Goal: Feedback & Contribution: Submit feedback/report problem

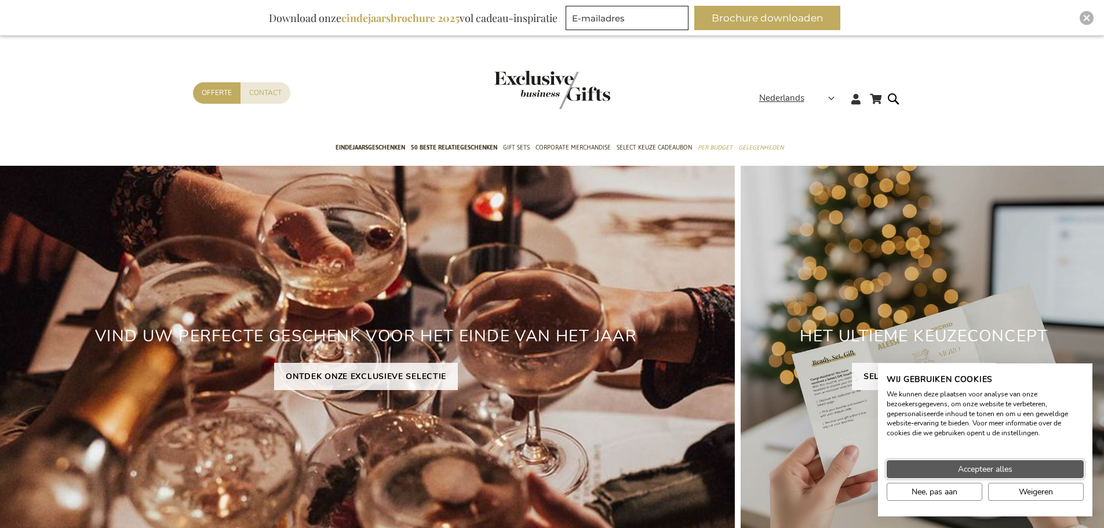
click at [972, 465] on span "Accepteer alles" at bounding box center [985, 469] width 54 height 12
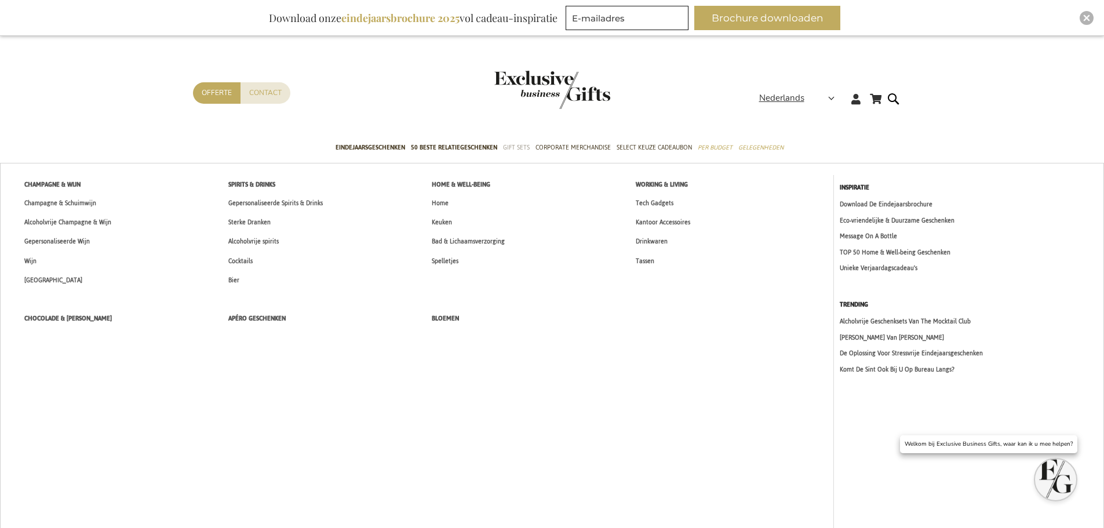
click at [514, 151] on span "Gift Sets" at bounding box center [516, 147] width 27 height 12
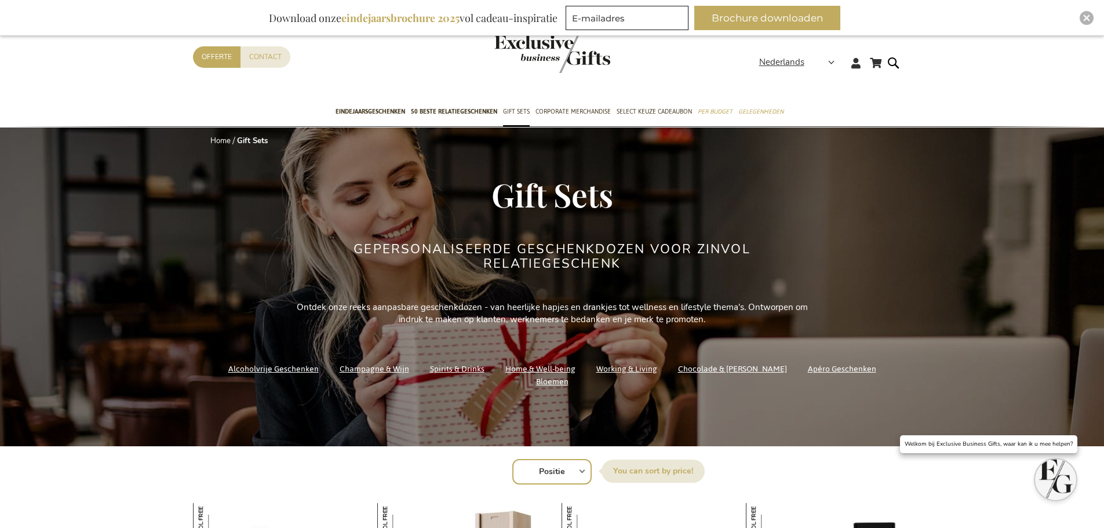
click at [542, 375] on link "Home & Well-being" at bounding box center [540, 369] width 70 height 16
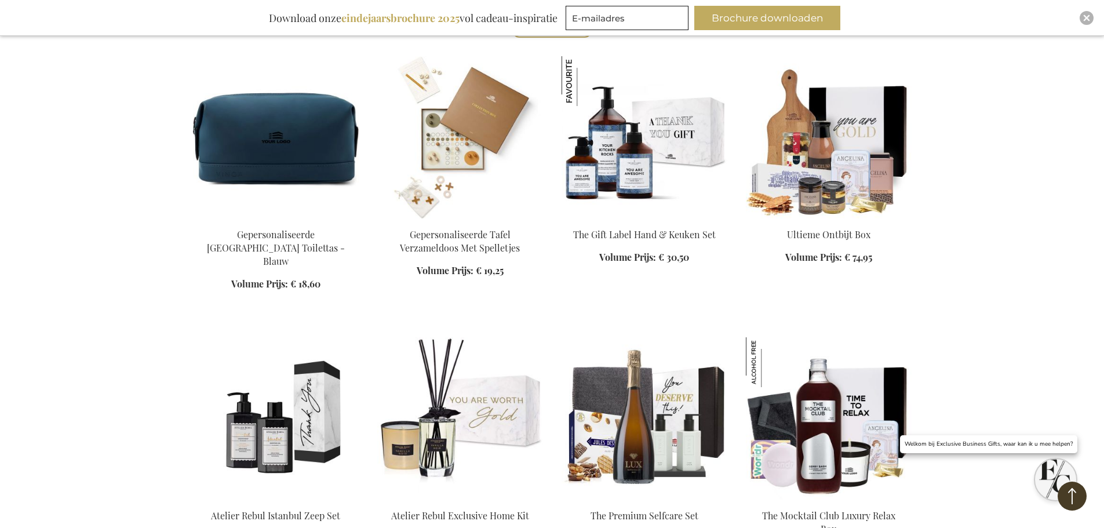
scroll to position [406, 0]
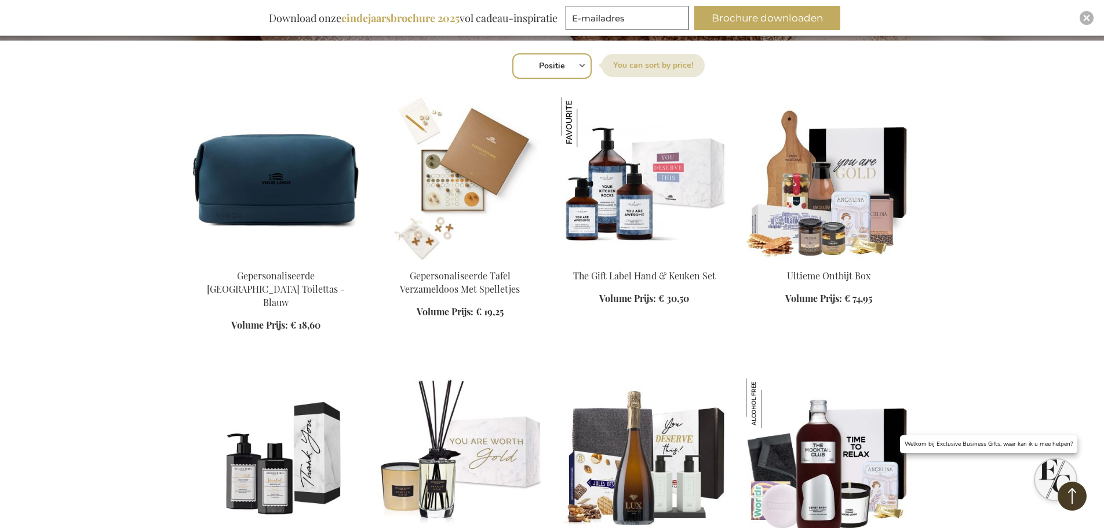
click at [647, 227] on img at bounding box center [644, 178] width 166 height 162
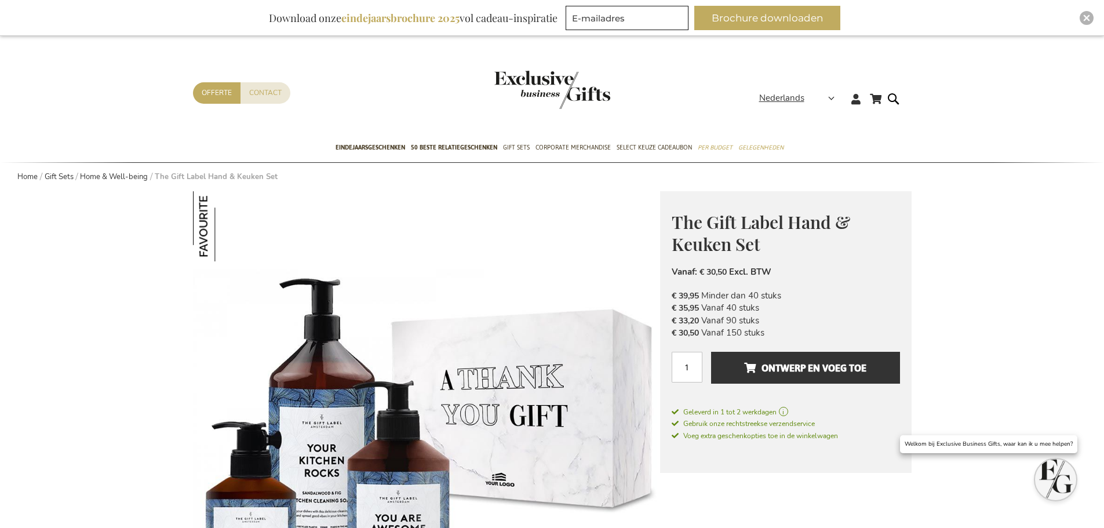
scroll to position [58, 0]
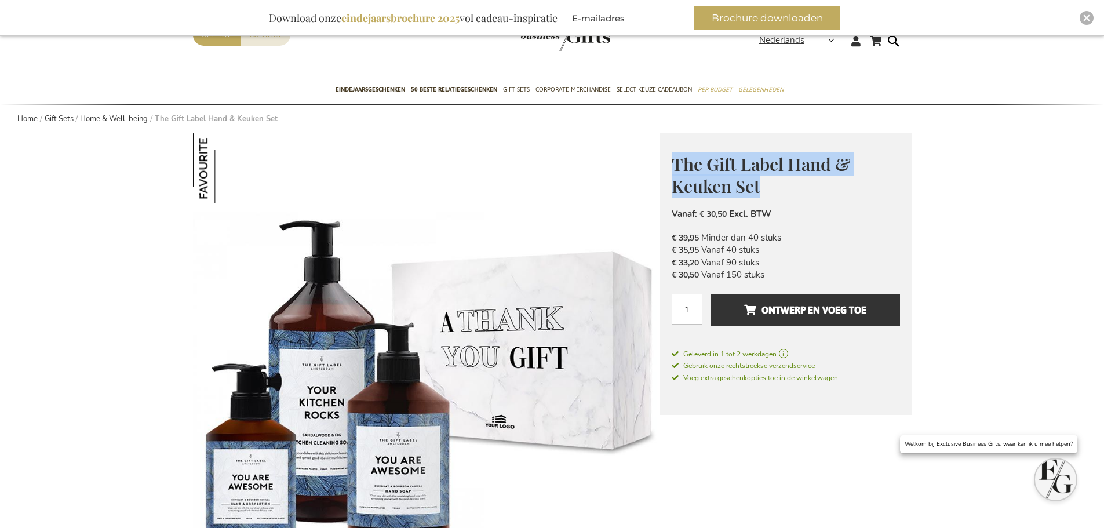
drag, startPoint x: 769, startPoint y: 193, endPoint x: 670, endPoint y: 167, distance: 102.6
click at [670, 167] on div "The Gift Label Hand & Keuken Set Waardevolle Relatiegeschenken Met The Gift Lab…" at bounding box center [785, 274] width 251 height 282
copy span "The Gift Label Hand & Keuken Set"
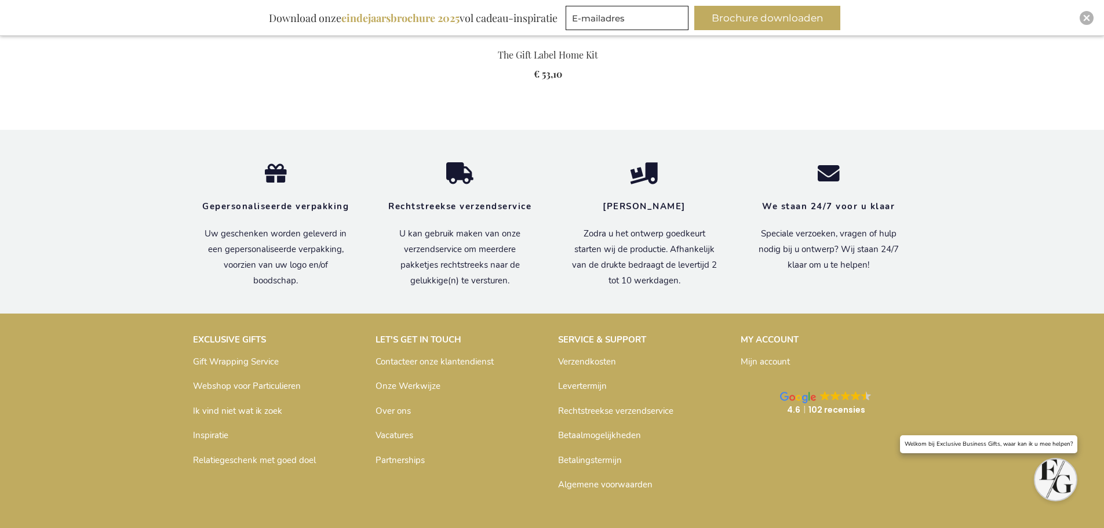
scroll to position [1666, 0]
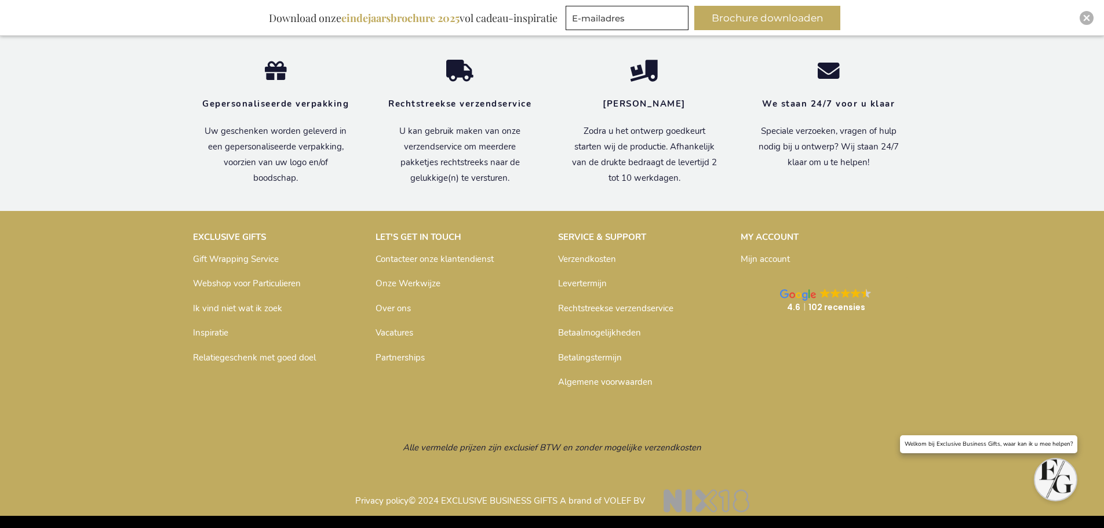
click at [480, 261] on link "Contacteer onze klantendienst" at bounding box center [434, 259] width 118 height 12
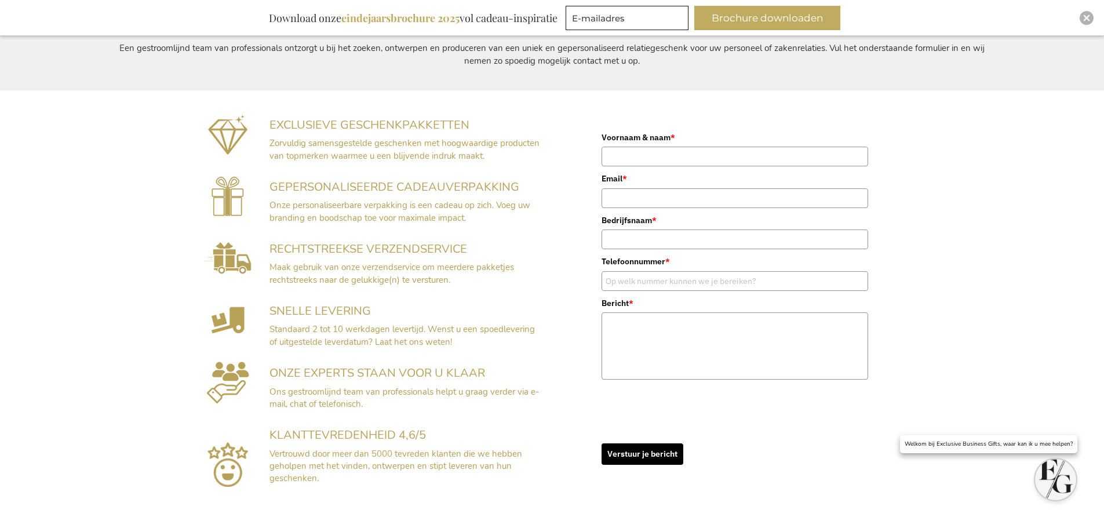
scroll to position [210, 0]
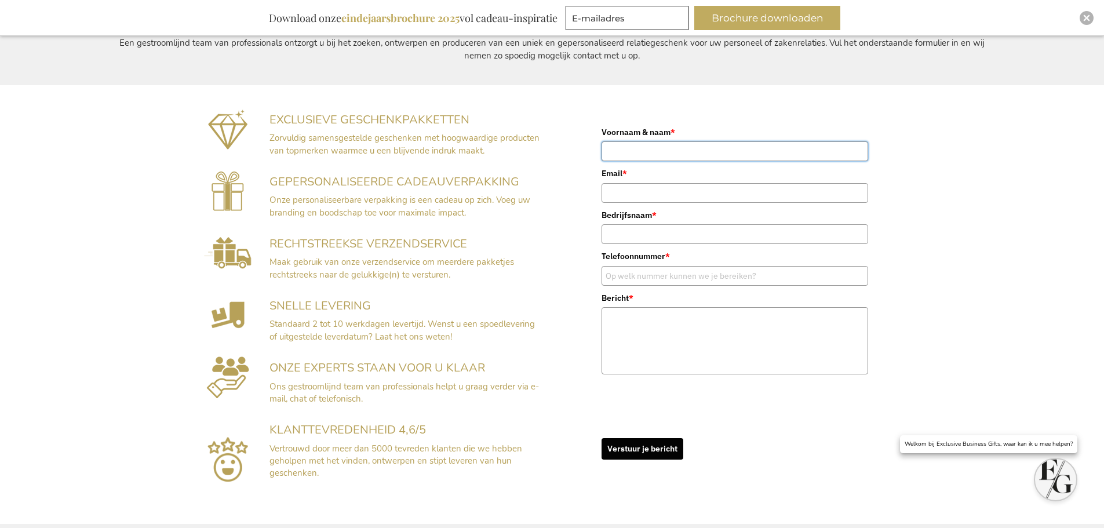
click at [674, 155] on input "Voornaam & naam *" at bounding box center [734, 151] width 266 height 20
type input "Emmelien Bergmans"
type input "ebe.ext@brainbridge.be"
type input "Brainbridge IT Staffing"
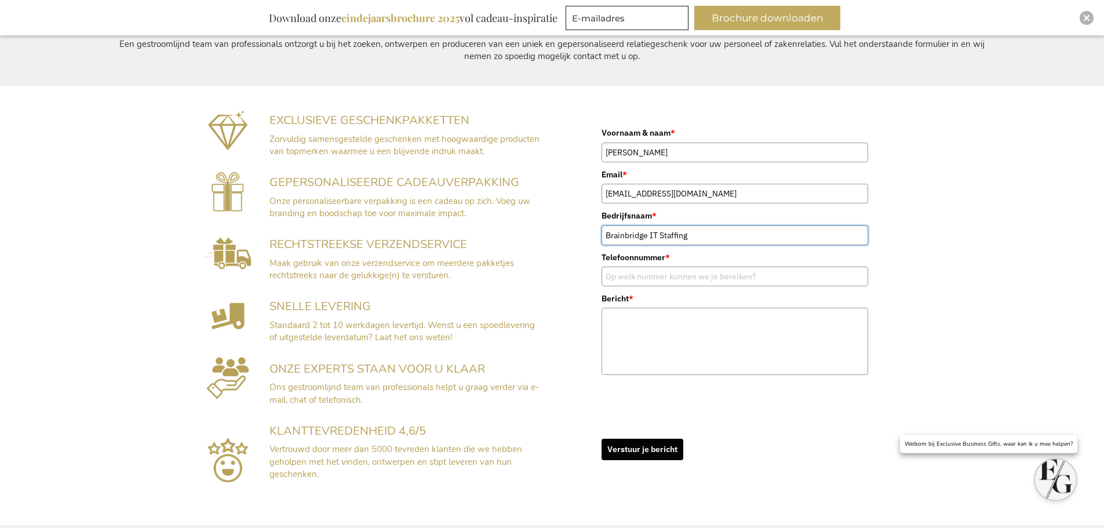
type input "0491049992"
click at [665, 327] on textarea "Bericht *" at bounding box center [734, 341] width 266 height 67
click at [671, 338] on textarea "Bericht *" at bounding box center [734, 341] width 266 height 67
click at [640, 336] on textarea "Bericht *" at bounding box center [734, 341] width 266 height 67
paste textarea "Beste, Voor onze freelance professionals zijn we momenteel de eindejaarsgeschen…"
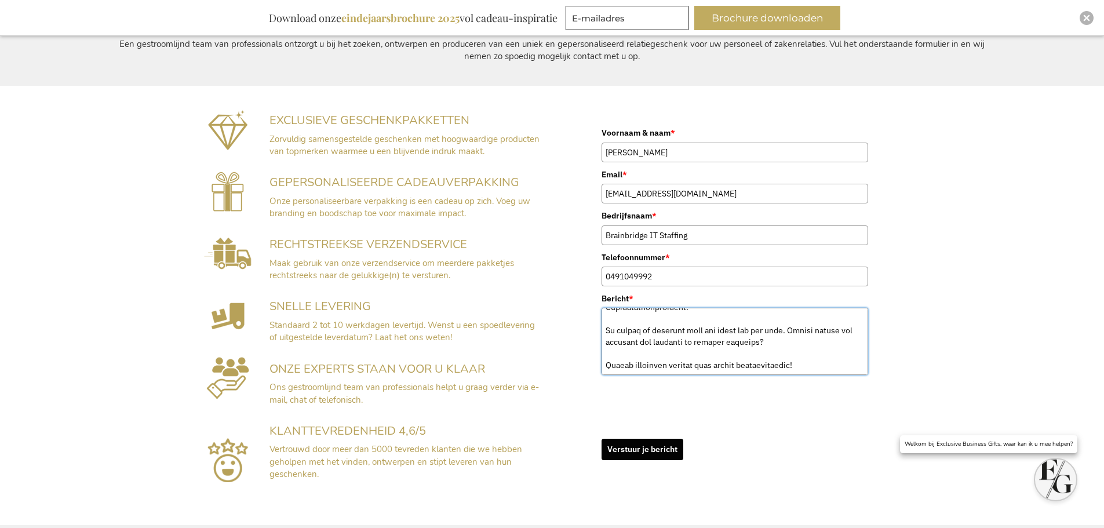
scroll to position [590, 0]
drag, startPoint x: 785, startPoint y: 330, endPoint x: 708, endPoint y: 332, distance: 77.1
click at [708, 332] on textarea "Bericht *" at bounding box center [734, 341] width 266 height 67
click at [714, 330] on textarea "Bericht *" at bounding box center [734, 341] width 266 height 67
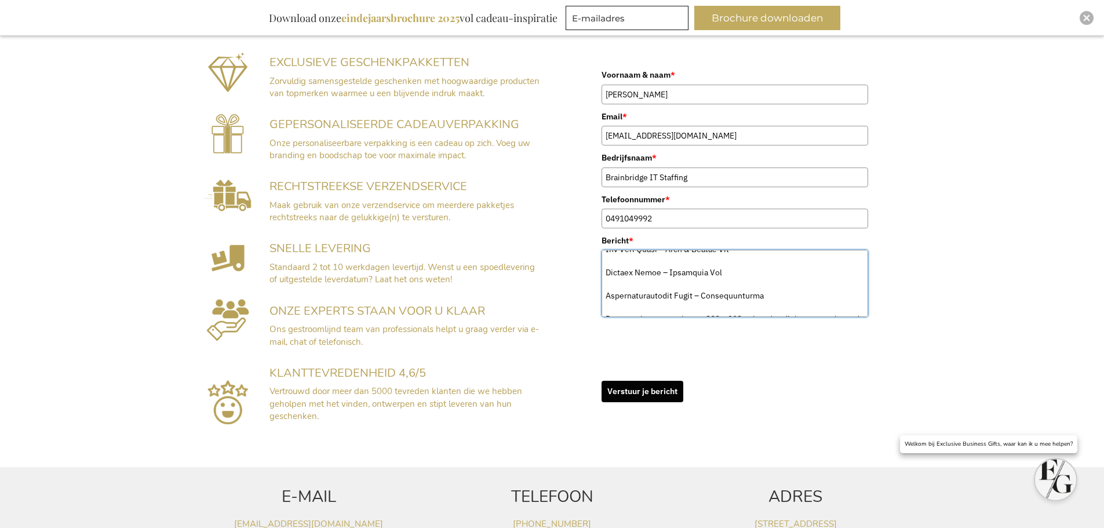
scroll to position [0, 0]
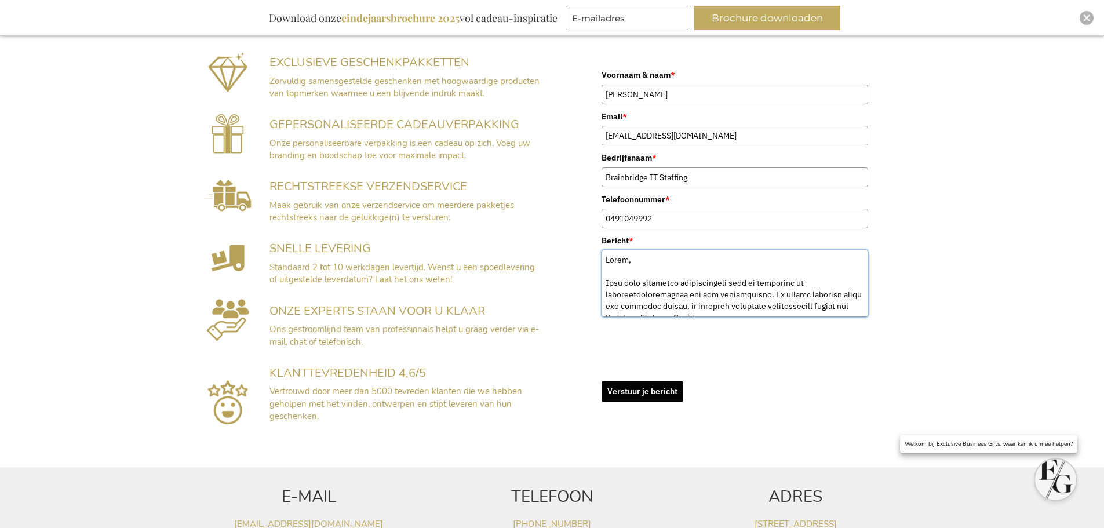
type textarea "Beste, Voor onze freelance professionals zijn we momenteel de eindejaarsgeschen…"
click at [623, 389] on button "Verstuur je bericht" at bounding box center [642, 391] width 82 height 21
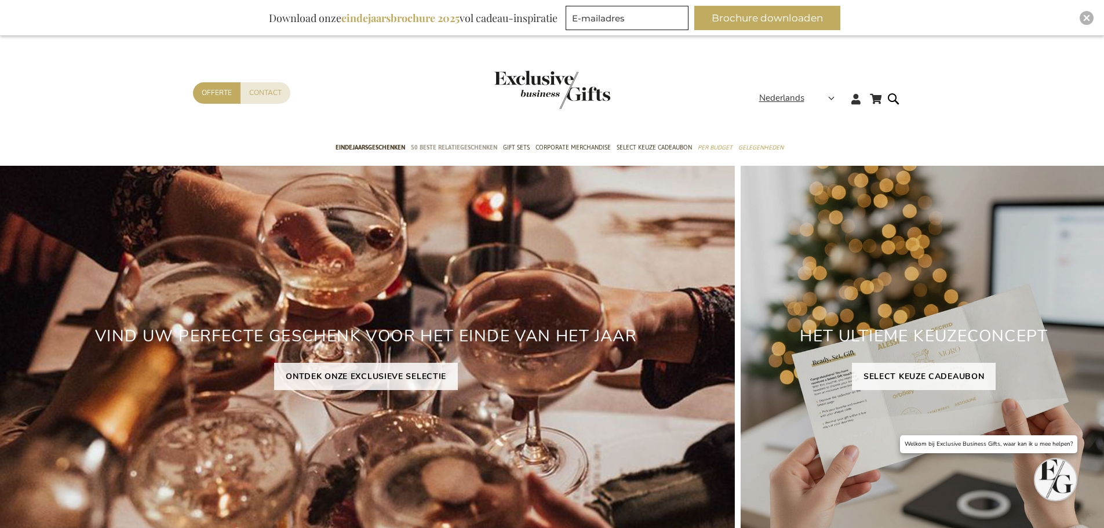
click at [456, 147] on span "50 beste relatiegeschenken" at bounding box center [454, 147] width 86 height 12
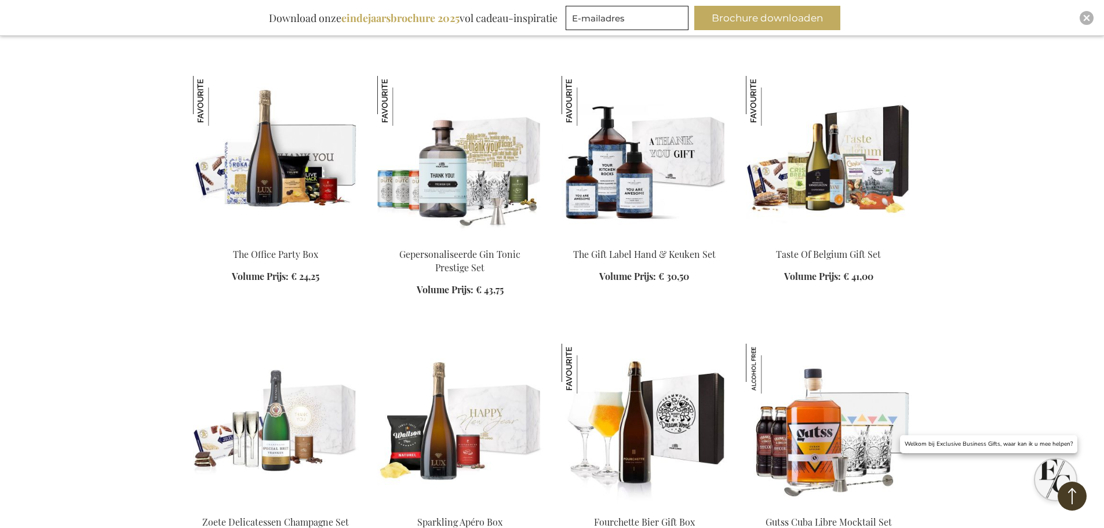
scroll to position [1274, 0]
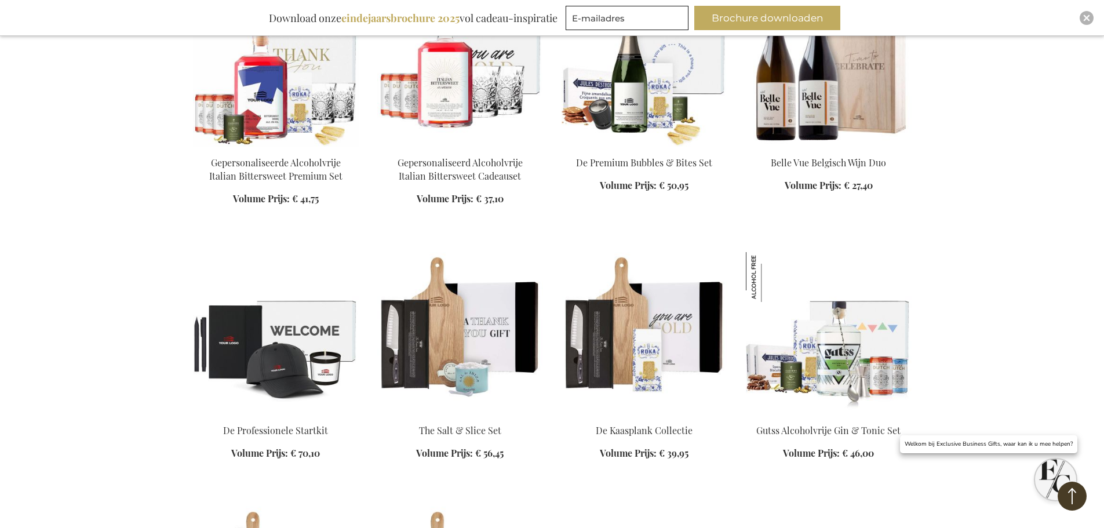
scroll to position [2607, 0]
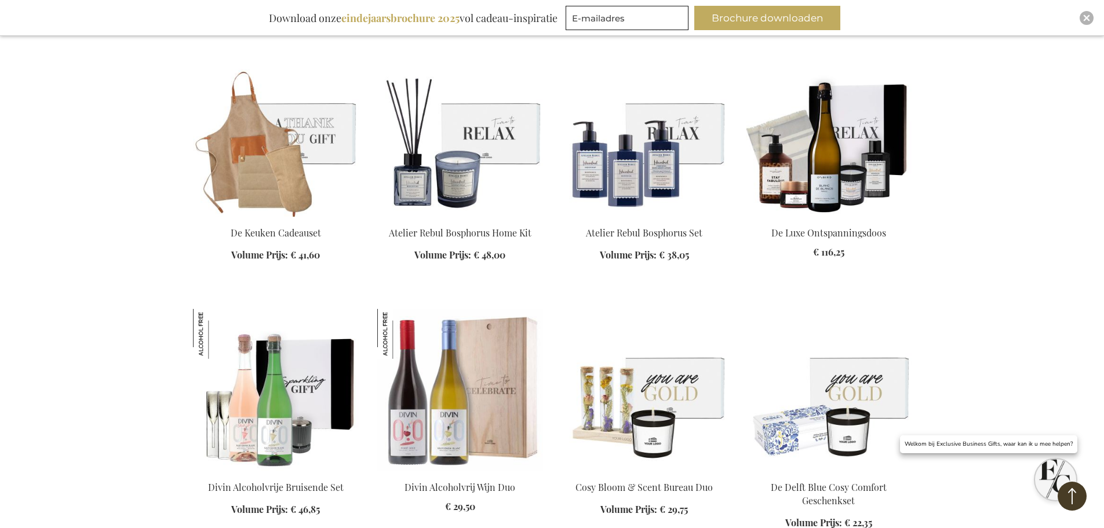
scroll to position [3012, 0]
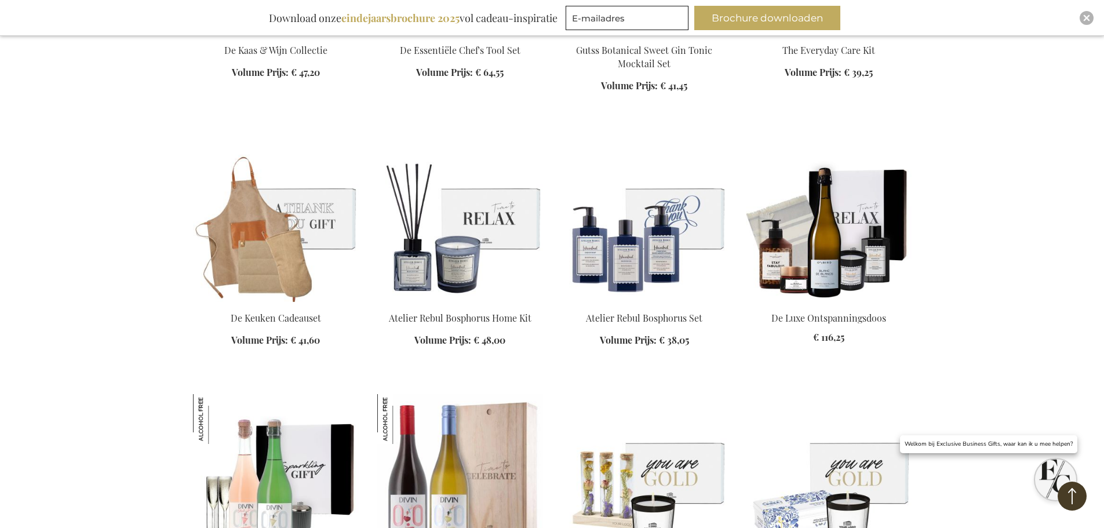
drag, startPoint x: 715, startPoint y: 317, endPoint x: 589, endPoint y: 317, distance: 126.9
click at [589, 317] on div "In Winkelwagen" at bounding box center [644, 336] width 166 height 49
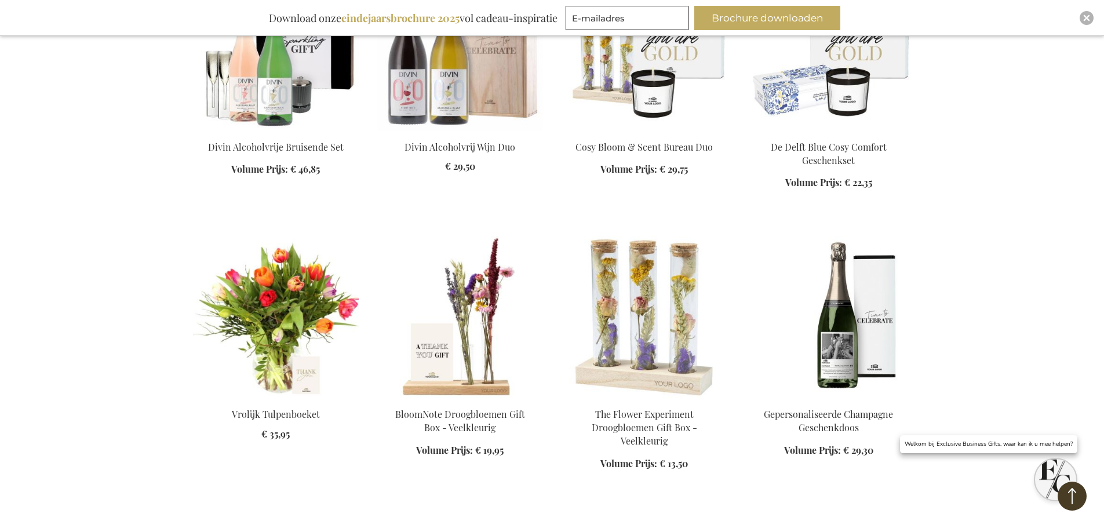
scroll to position [3592, 0]
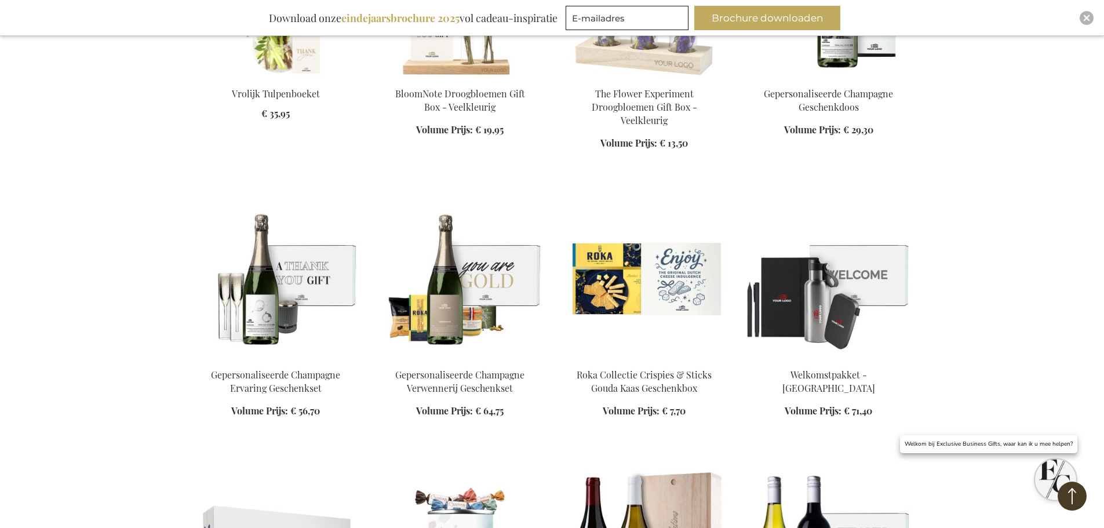
scroll to position [3997, 0]
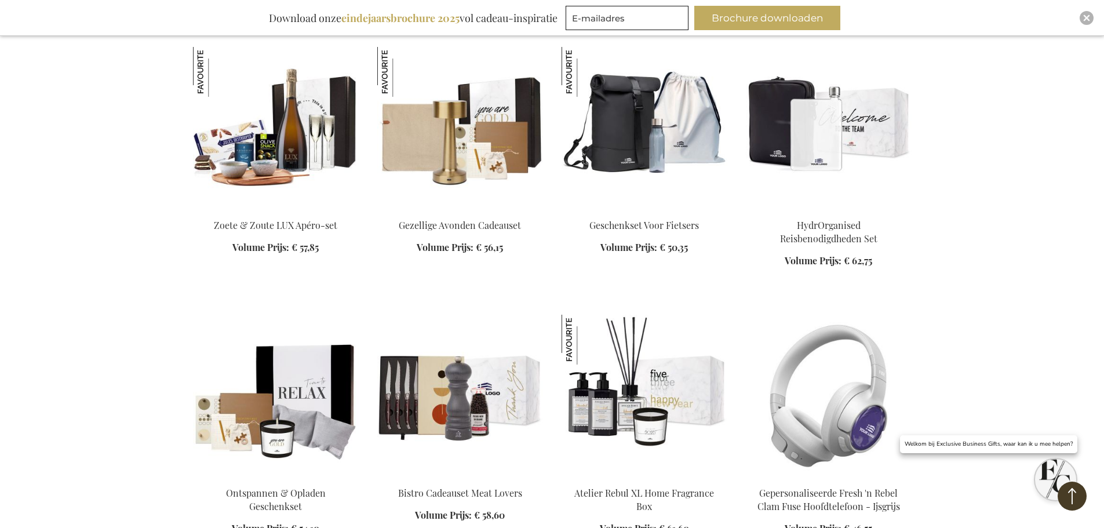
scroll to position [4692, 0]
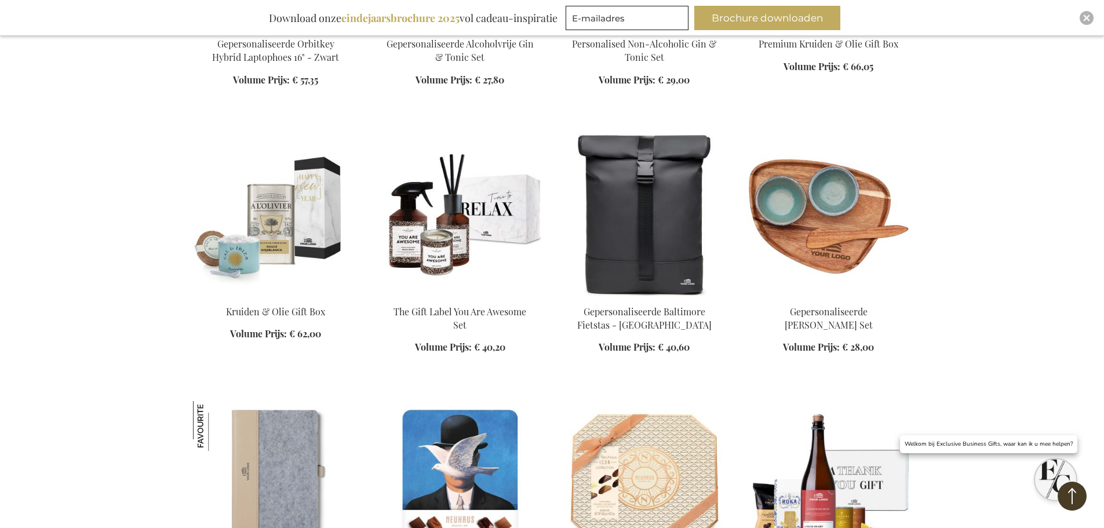
scroll to position [5967, 0]
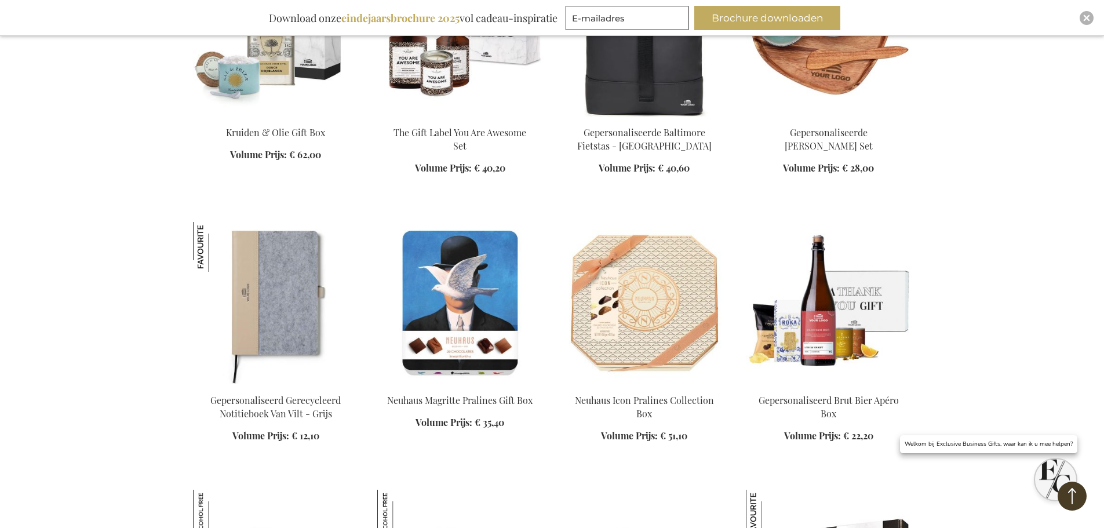
scroll to position [6083, 0]
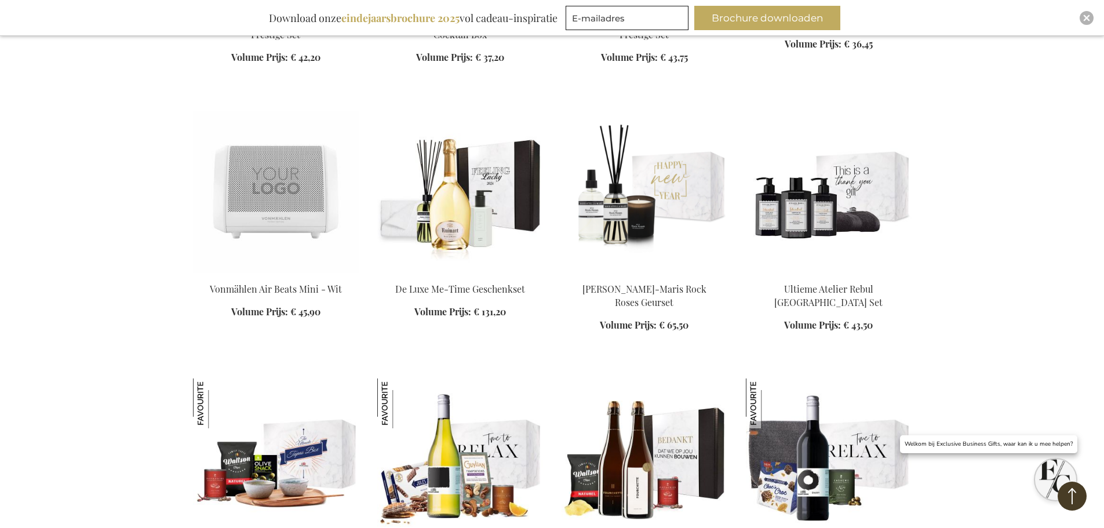
scroll to position [7531, 0]
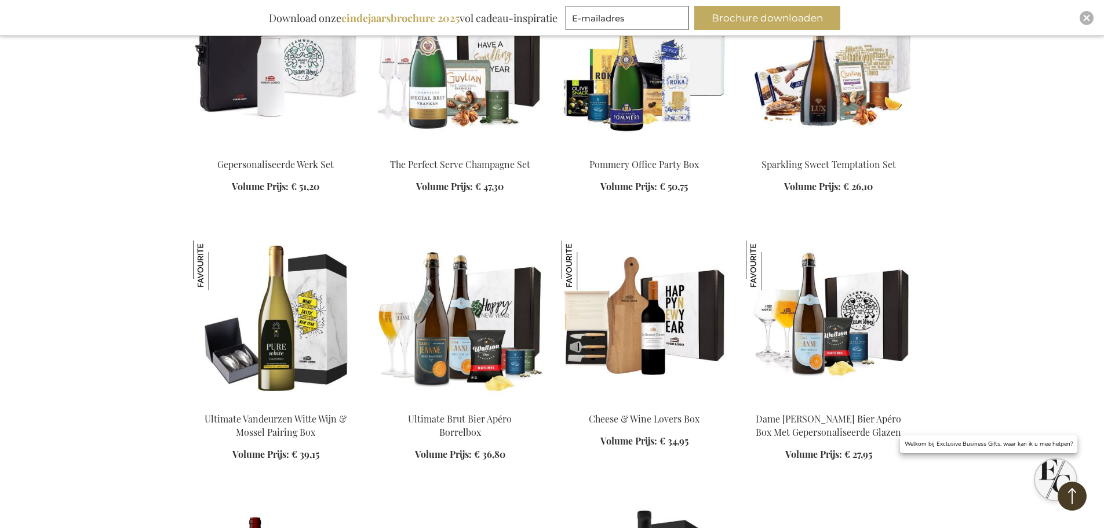
scroll to position [7995, 0]
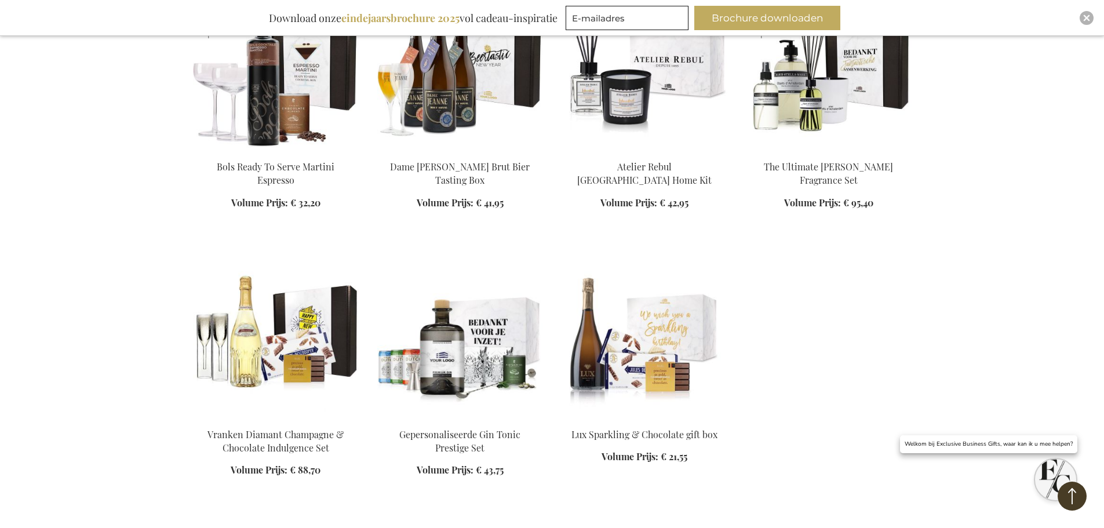
scroll to position [9037, 0]
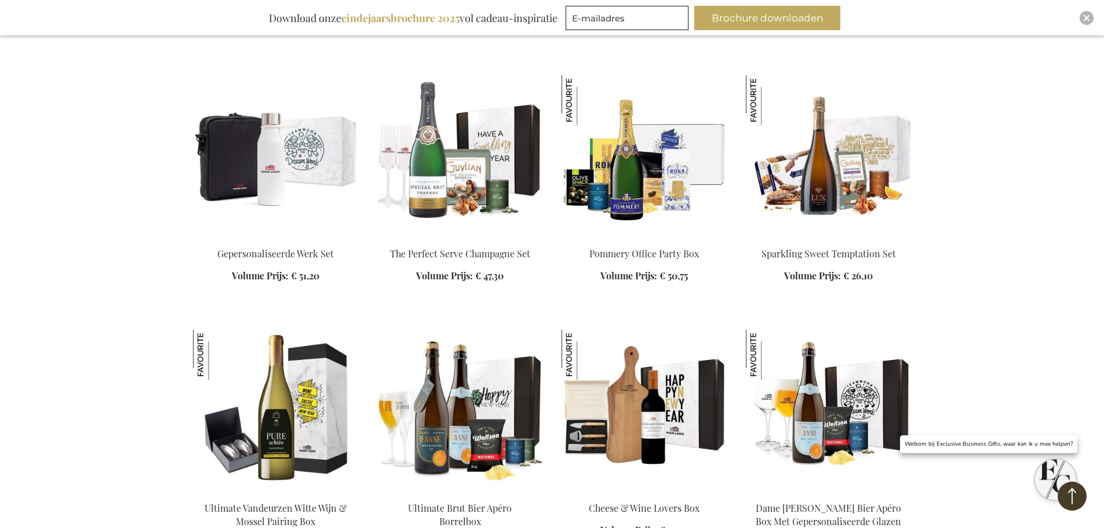
scroll to position [7879, 0]
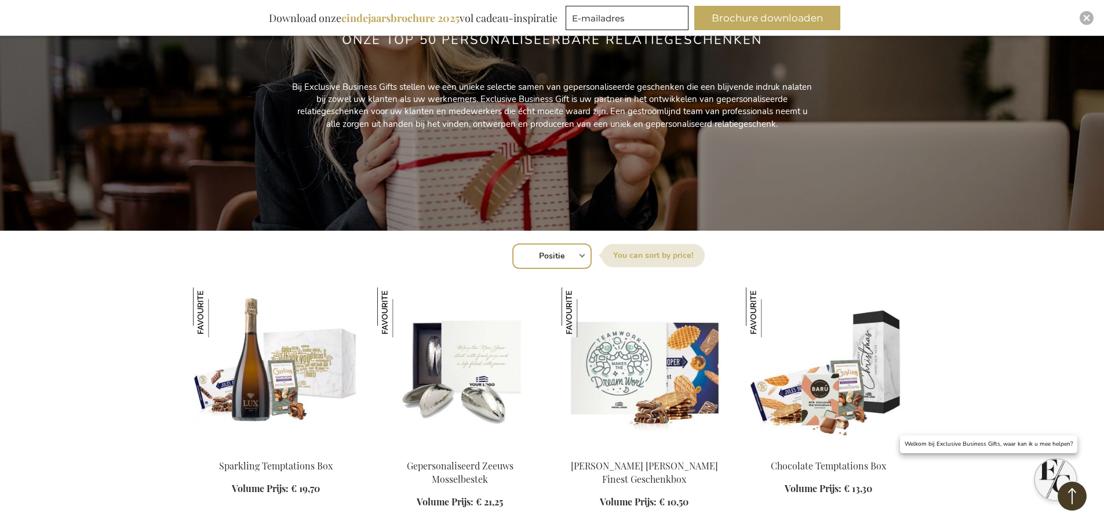
scroll to position [30, 0]
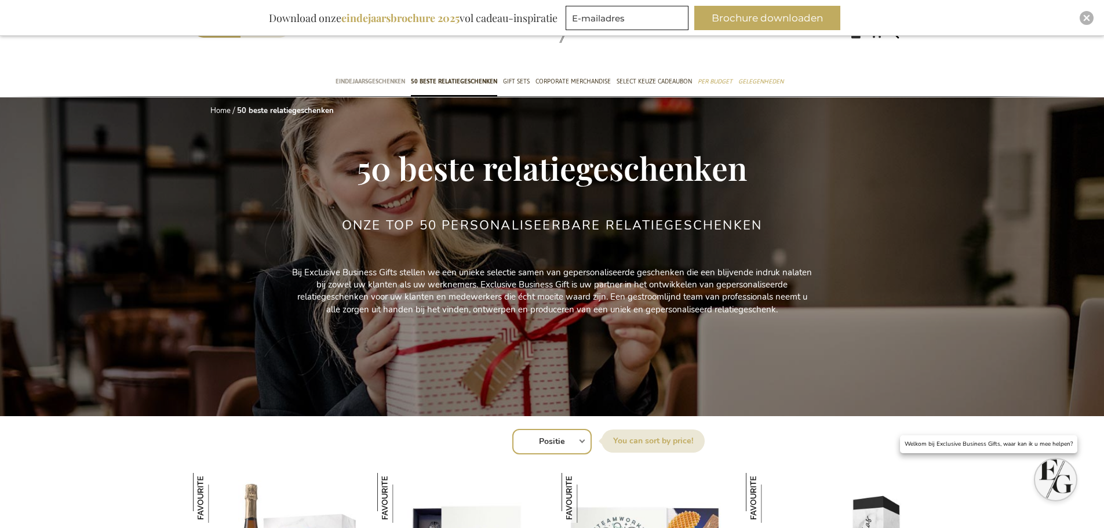
click at [363, 83] on span "Eindejaarsgeschenken" at bounding box center [370, 81] width 70 height 12
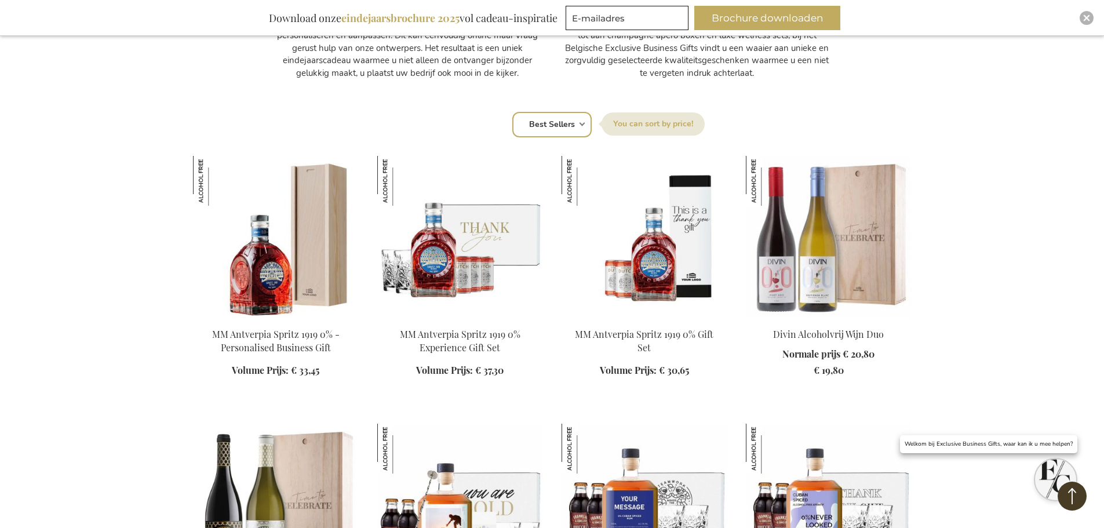
scroll to position [1101, 0]
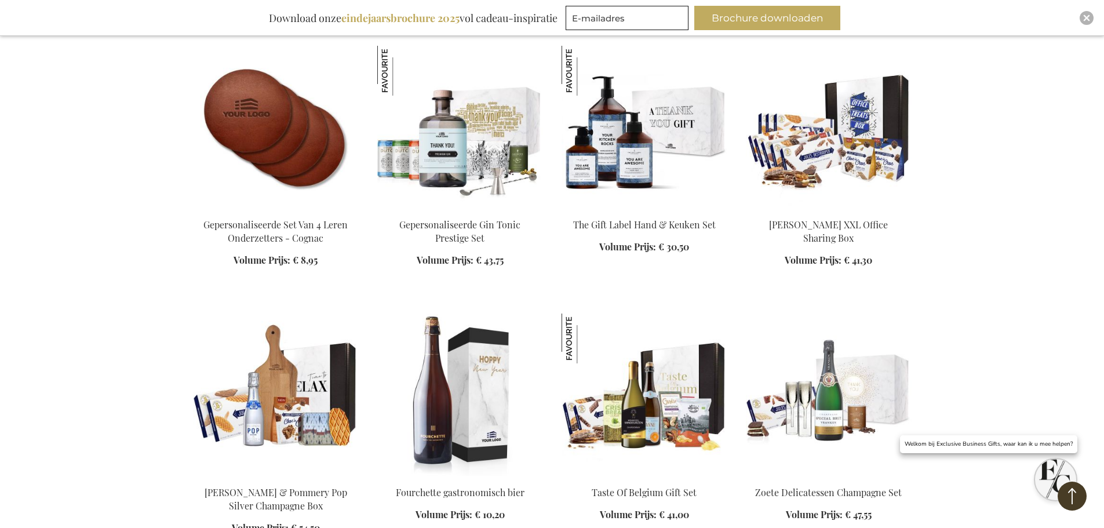
scroll to position [2086, 0]
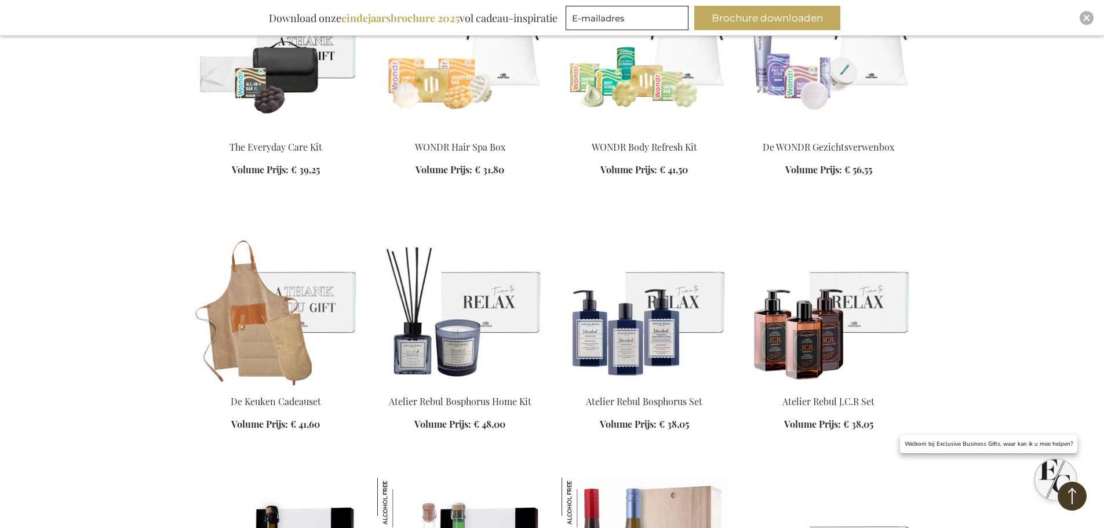
scroll to position [5793, 0]
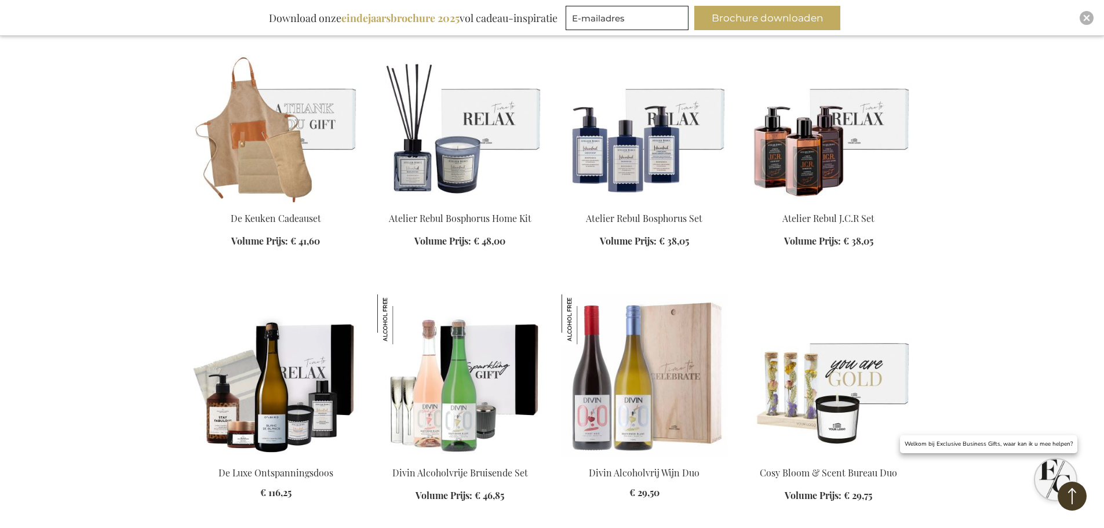
scroll to position [5967, 0]
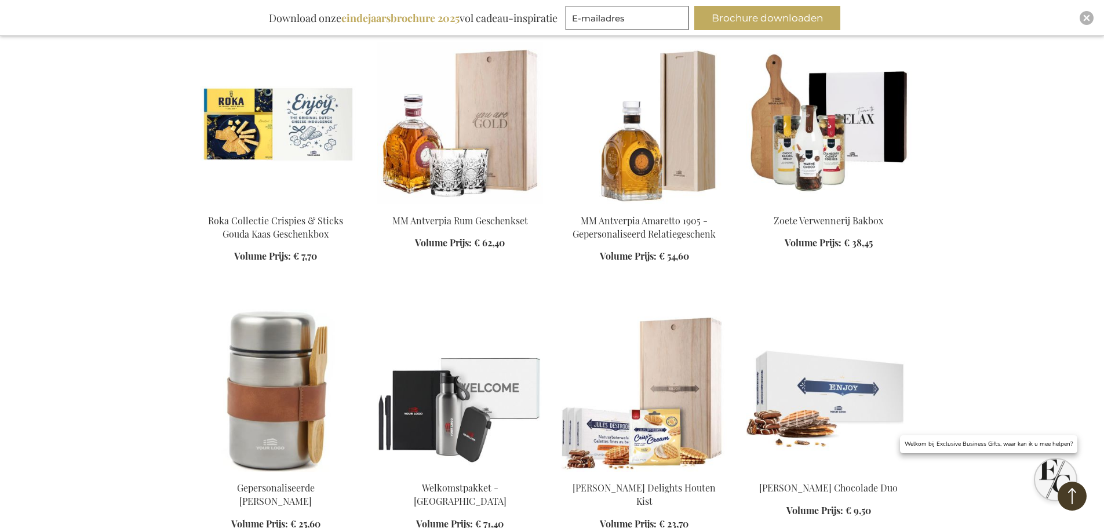
scroll to position [7183, 0]
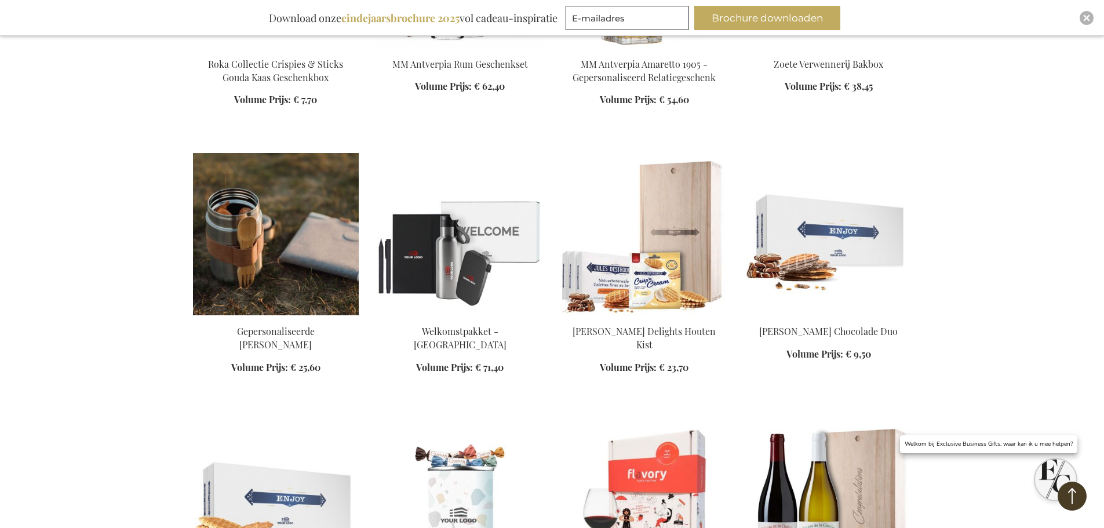
scroll to position [7126, 0]
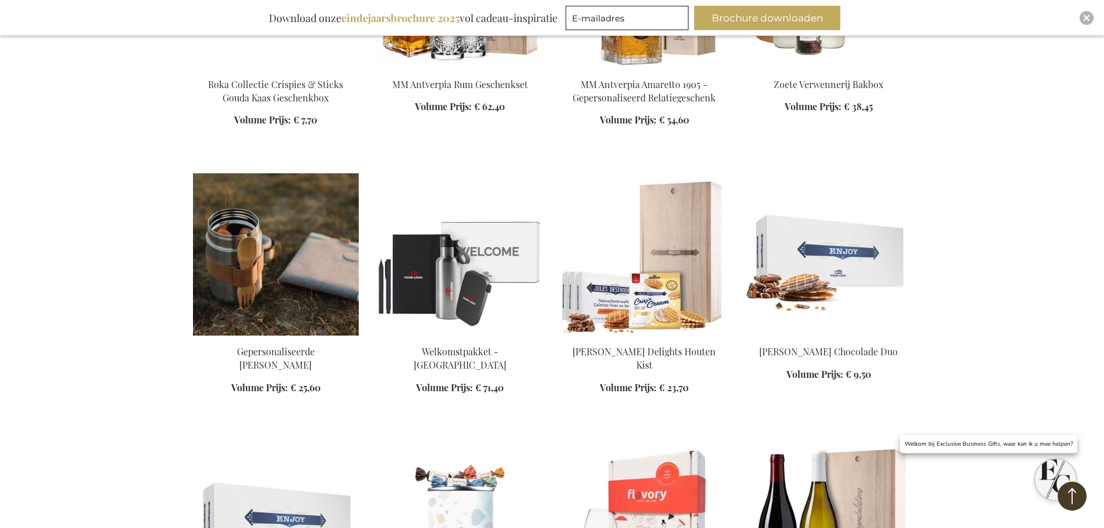
drag, startPoint x: 214, startPoint y: 288, endPoint x: 324, endPoint y: 301, distance: 111.4
click at [324, 345] on div "In Winkelwagen" at bounding box center [276, 376] width 166 height 62
